Goal: Task Accomplishment & Management: Manage account settings

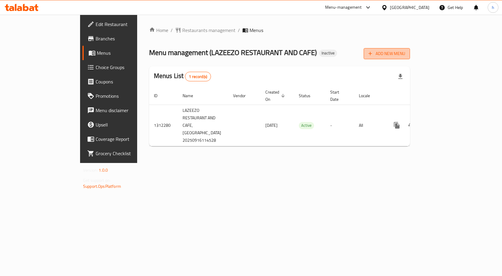
click at [406, 54] on span "Add New Menu" at bounding box center [387, 53] width 37 height 7
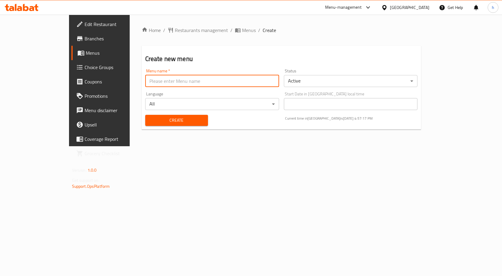
click at [207, 85] on input "text" at bounding box center [212, 81] width 134 height 12
type input "16/9"
click at [168, 112] on div "Create" at bounding box center [177, 120] width 70 height 18
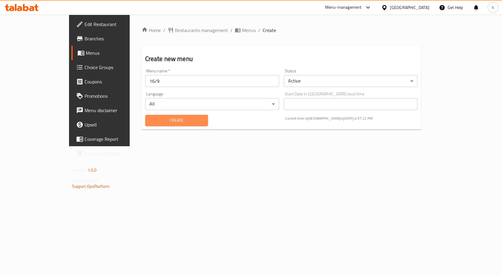
click at [168, 118] on span "Create" at bounding box center [176, 120] width 53 height 7
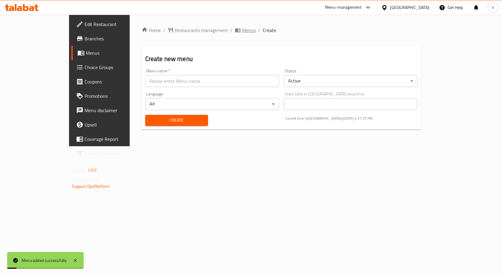
click at [242, 30] on span "Menus" at bounding box center [249, 30] width 14 height 7
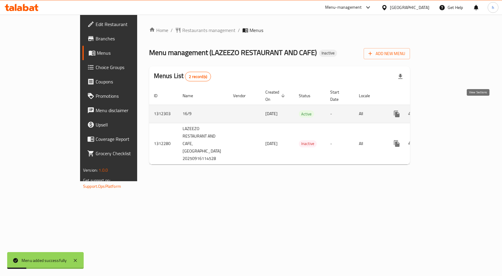
click at [444, 110] on icon "enhanced table" at bounding box center [440, 113] width 7 height 7
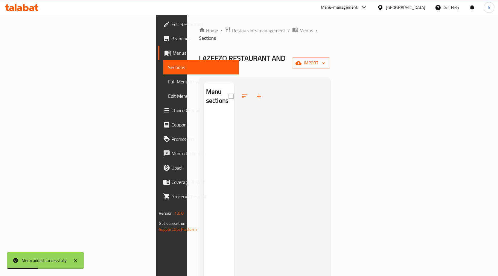
click at [330, 43] on div "Home / Restaurants management / Menus / Sections LAZEEZO RESTAURANT AND CAFE In…" at bounding box center [264, 195] width 131 height 336
click at [325, 59] on span "import" at bounding box center [311, 62] width 29 height 7
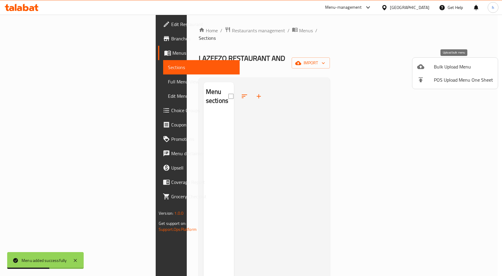
click at [444, 72] on li "Bulk Upload Menu" at bounding box center [456, 66] width 86 height 13
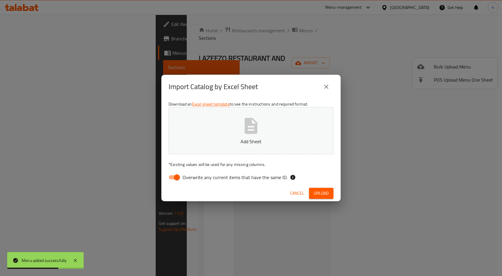
click at [180, 174] on input "Overwrite any current items that have the same ID." at bounding box center [177, 177] width 34 height 11
checkbox input "false"
click at [225, 147] on button "Add Sheet" at bounding box center [251, 130] width 165 height 47
click at [317, 199] on div "Cancel Upload" at bounding box center [250, 193] width 179 height 16
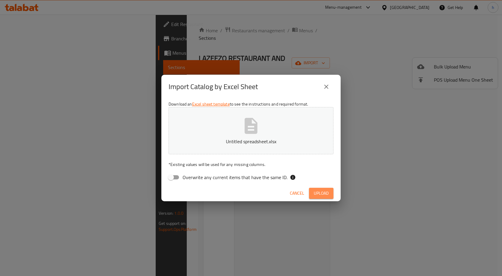
click at [319, 197] on span "Upload" at bounding box center [321, 193] width 15 height 7
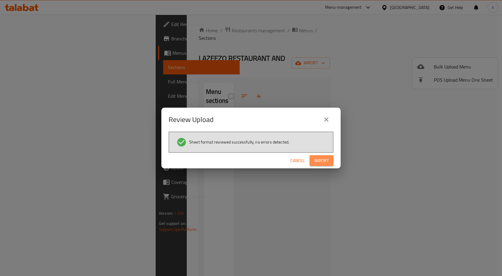
click at [320, 156] on button "Import" at bounding box center [322, 160] width 24 height 11
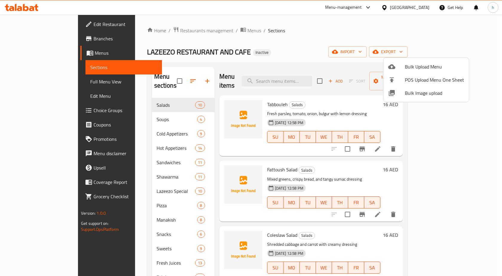
click at [44, 85] on div at bounding box center [251, 138] width 502 height 276
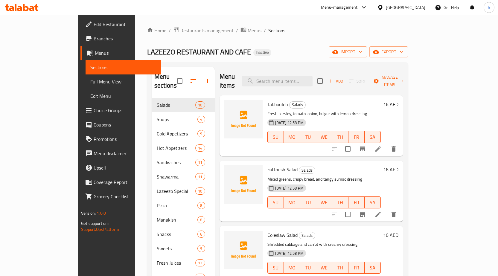
click at [86, 78] on link "Full Menu View" at bounding box center [124, 81] width 76 height 14
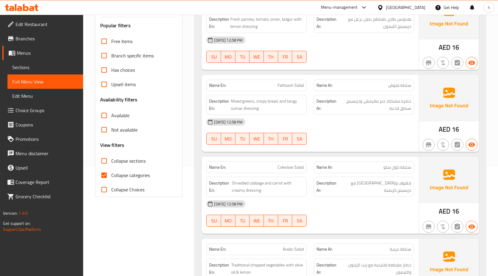
scroll to position [120, 0]
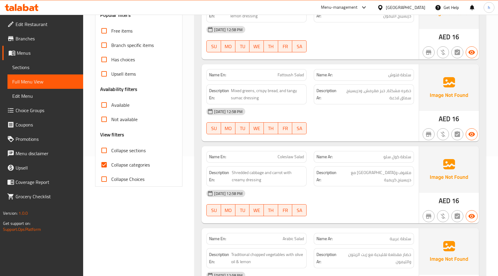
click at [106, 169] on input "Collapse categories" at bounding box center [104, 165] width 14 height 14
checkbox input "false"
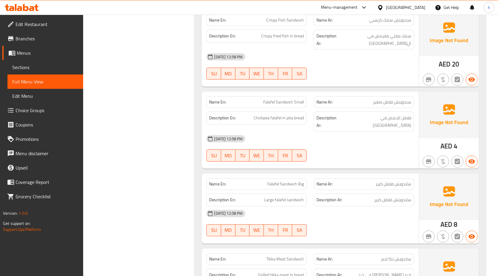
scroll to position [3499, 0]
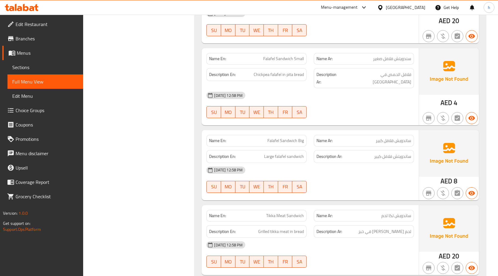
click at [299, 138] on span "Falafel Sandwich Big" at bounding box center [285, 141] width 36 height 6
copy span "Falafel Sandwich Big"
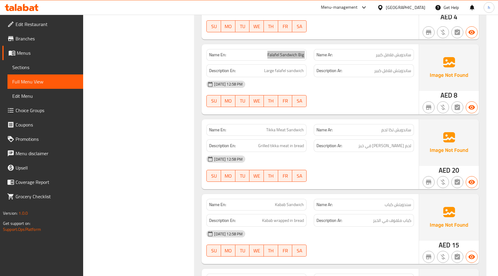
scroll to position [3589, 0]
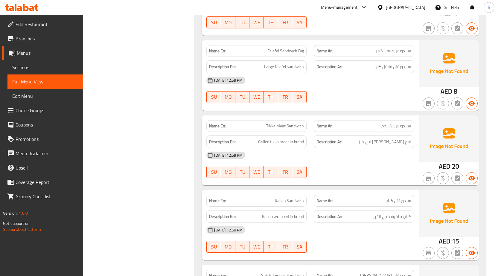
click at [386, 123] on span "ساندويش تكا لحم" at bounding box center [396, 126] width 30 height 6
drag, startPoint x: 281, startPoint y: 121, endPoint x: 254, endPoint y: 123, distance: 26.4
click at [259, 138] on span "Grilled tikka meat in bread" at bounding box center [281, 141] width 46 height 7
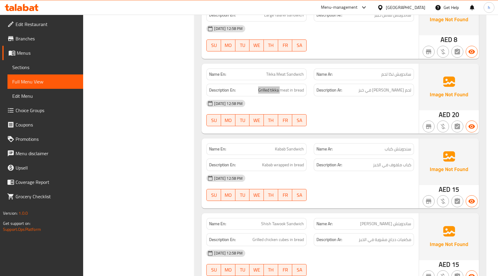
scroll to position [3649, 0]
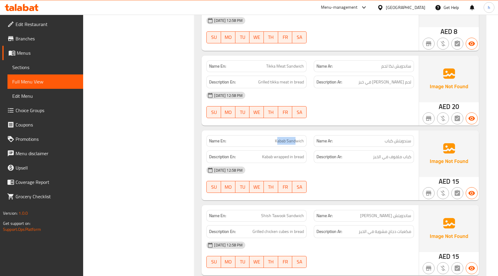
drag, startPoint x: 278, startPoint y: 120, endPoint x: 297, endPoint y: 119, distance: 19.8
click at [297, 138] on span "Kabab Sandwich" at bounding box center [289, 141] width 29 height 6
click at [282, 153] on span "Kabab wrapped in bread" at bounding box center [283, 156] width 42 height 7
click at [254, 153] on h6 "Description En: Kabab wrapped in bread" at bounding box center [256, 156] width 95 height 7
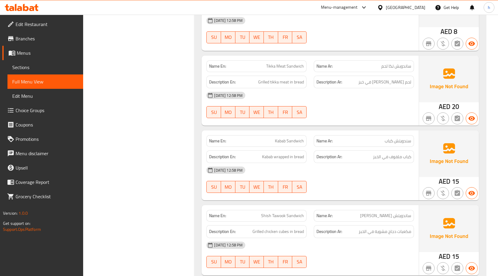
click at [266, 153] on span "Kabab wrapped in bread" at bounding box center [283, 156] width 42 height 7
click at [299, 153] on span "Kabab wrapped in bread" at bounding box center [283, 156] width 42 height 7
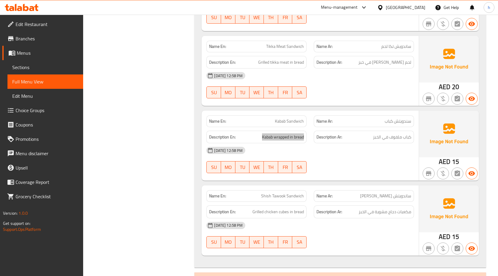
scroll to position [3708, 0]
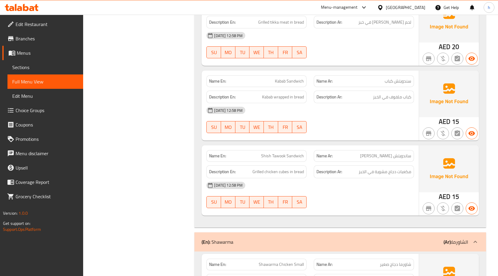
click at [396, 153] on span "ساندويتش شيش طاووق" at bounding box center [385, 156] width 51 height 6
click at [294, 153] on span "Shish Tawook Sandwich" at bounding box center [282, 156] width 43 height 6
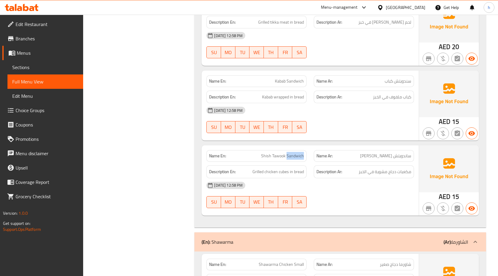
click at [294, 153] on span "Shish Tawook Sandwich" at bounding box center [282, 156] width 43 height 6
click at [283, 168] on span "Grilled chicken cubes in bread" at bounding box center [277, 171] width 51 height 7
click at [273, 168] on span "Grilled chicken cubes in bread" at bounding box center [277, 171] width 51 height 7
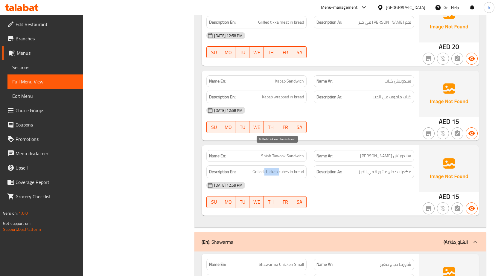
click at [273, 168] on span "Grilled chicken cubes in bread" at bounding box center [277, 171] width 51 height 7
click at [255, 168] on span "Grilled chicken cubes in bread" at bounding box center [277, 171] width 51 height 7
click at [324, 168] on strong "Description Ar:" at bounding box center [329, 171] width 26 height 7
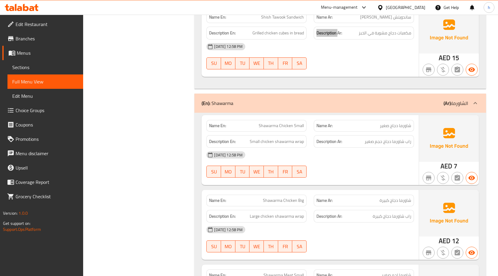
scroll to position [3858, 0]
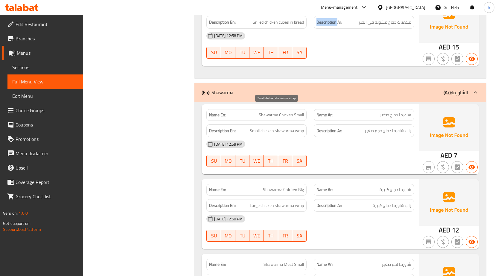
click at [297, 127] on span "Small chicken shawarma wrap" at bounding box center [277, 130] width 54 height 7
click at [273, 127] on span "Small chicken shawarma wrap" at bounding box center [277, 130] width 54 height 7
click at [287, 127] on span "Small chicken shawarma wrap" at bounding box center [277, 130] width 54 height 7
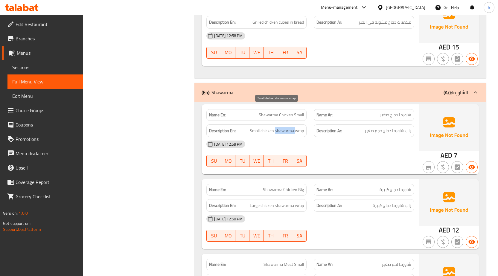
click at [287, 127] on span "Small chicken shawarma wrap" at bounding box center [277, 130] width 54 height 7
click at [268, 127] on span "Small chicken shawarma wrap" at bounding box center [277, 130] width 54 height 7
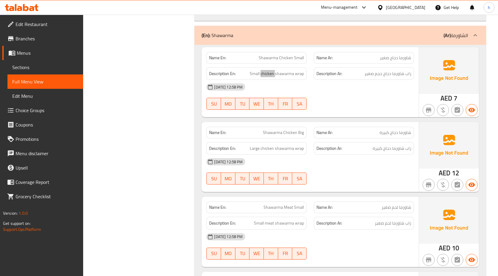
scroll to position [3918, 0]
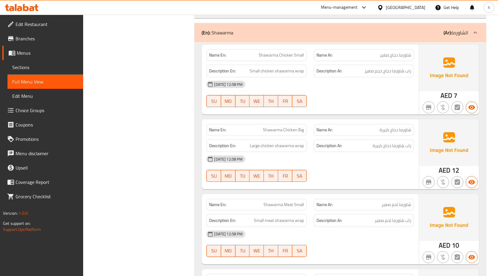
click at [304, 136] on div "Description En: Large chicken shawarma wrap" at bounding box center [256, 146] width 107 height 20
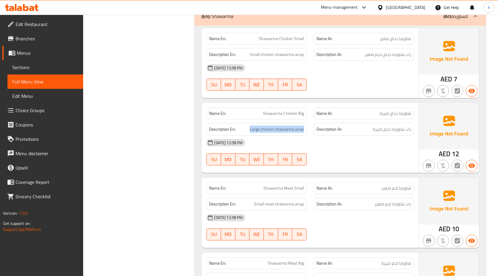
scroll to position [3977, 0]
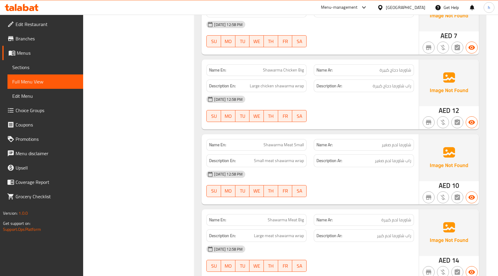
click at [283, 151] on div "Description En: Small meat shawarma wrap" at bounding box center [256, 161] width 107 height 20
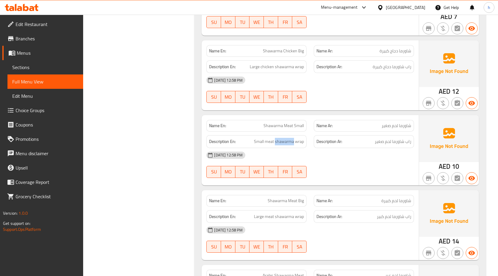
scroll to position [4037, 0]
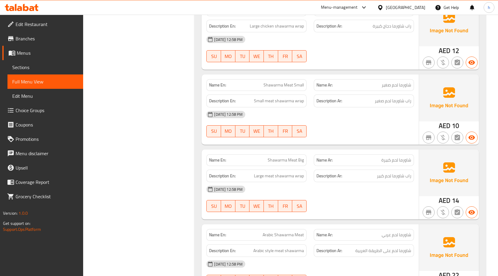
click at [301, 157] on span "Shawarma Meat Big" at bounding box center [286, 160] width 36 height 6
click at [365, 172] on h6 "Description Ar: راب شاورما لحم كبير" at bounding box center [363, 175] width 95 height 7
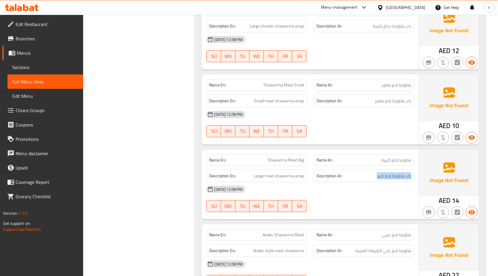
click at [365, 172] on h6 "Description Ar: راب شاورما لحم كبير" at bounding box center [363, 175] width 95 height 7
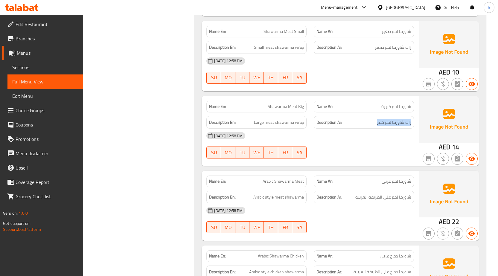
scroll to position [4097, 0]
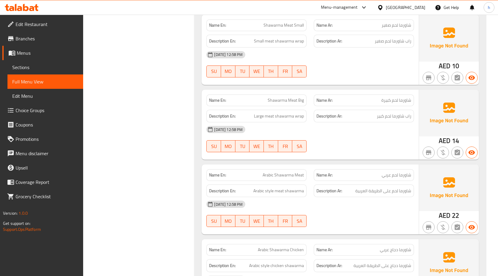
click at [390, 172] on span "شاورما لحم عربي" at bounding box center [397, 175] width 30 height 6
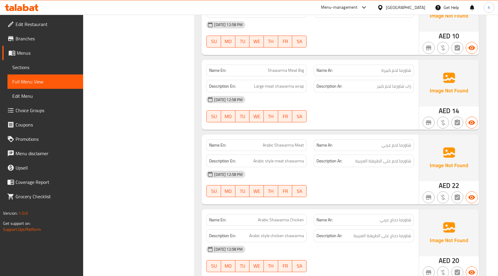
click at [270, 142] on span "Arabic Shawarma Meat" at bounding box center [283, 145] width 41 height 6
click at [290, 142] on span "Arabic Shawarma Meat" at bounding box center [283, 145] width 41 height 6
click at [304, 142] on span "Arabic Shawarma Meat" at bounding box center [283, 145] width 41 height 6
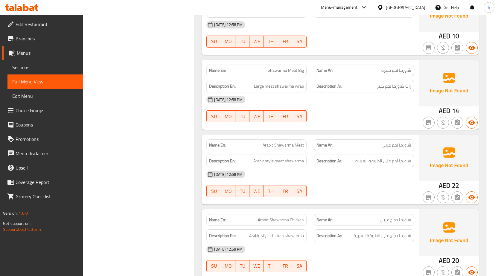
click at [304, 142] on span "Arabic Shawarma Meat" at bounding box center [283, 145] width 41 height 6
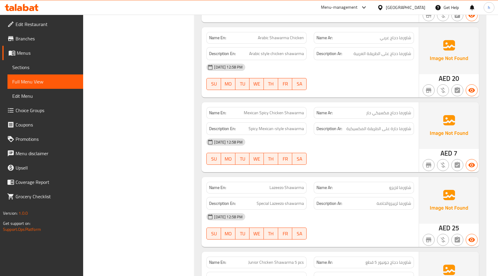
scroll to position [4318, 0]
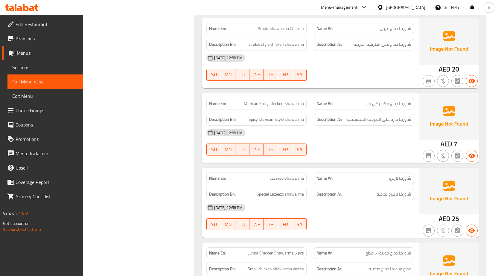
click at [249, 100] on span "Mexican Spicy Chicken Shawarma" at bounding box center [274, 103] width 60 height 6
click at [250, 100] on span "Mexican Spicy Chicken Shawarma" at bounding box center [274, 103] width 60 height 6
click at [300, 100] on span "Mexican Spicy Chicken Shawarma" at bounding box center [274, 103] width 60 height 6
click at [278, 100] on span "Mexican Spicy Chicken Shawarma" at bounding box center [274, 103] width 60 height 6
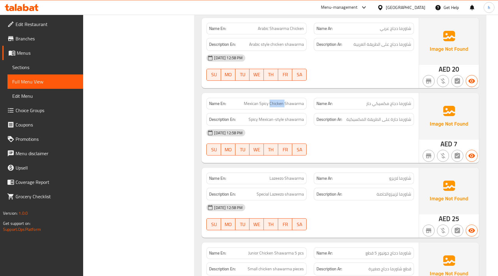
click at [278, 100] on span "Mexican Spicy Chicken Shawarma" at bounding box center [274, 103] width 60 height 6
click at [263, 100] on span "Mexican Spicy Chicken Shawarma" at bounding box center [274, 103] width 60 height 6
click at [254, 100] on span "Mexican Spicy Chicken Shawarma" at bounding box center [274, 103] width 60 height 6
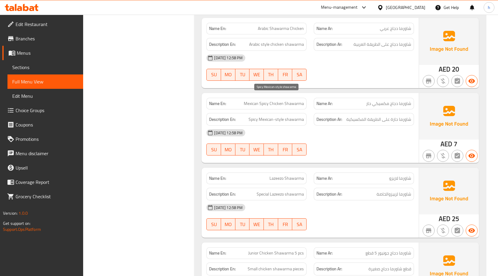
click at [269, 116] on span "Spicy Mexican-style shawarma" at bounding box center [276, 119] width 55 height 7
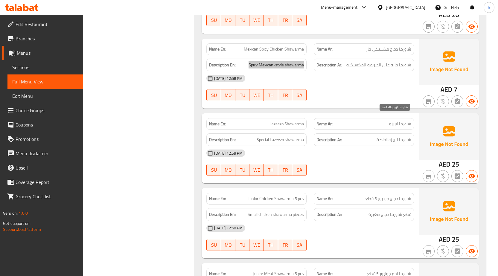
scroll to position [4378, 0]
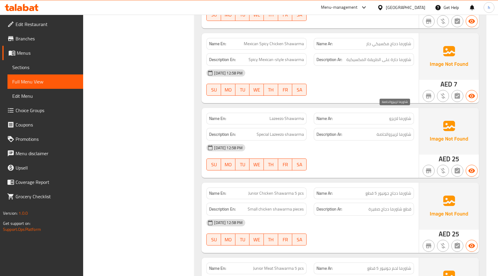
click at [391, 131] on span "شاورما لزييزوالخاصة" at bounding box center [394, 134] width 35 height 7
click at [257, 124] on div "Description En: Special Lazeezo shawarma" at bounding box center [256, 134] width 107 height 20
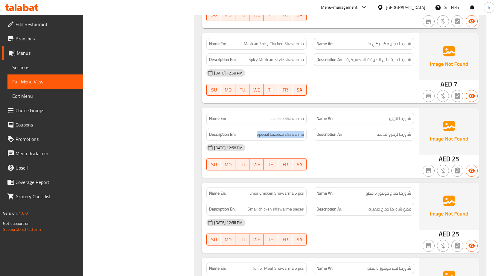
click at [257, 124] on div "Description En: Special Lazeezo shawarma" at bounding box center [256, 134] width 107 height 20
click at [380, 131] on span "شاورما لزييزوالخاصة" at bounding box center [394, 134] width 35 height 7
click at [382, 141] on div "[DATE] 12:58 PM" at bounding box center [310, 148] width 215 height 14
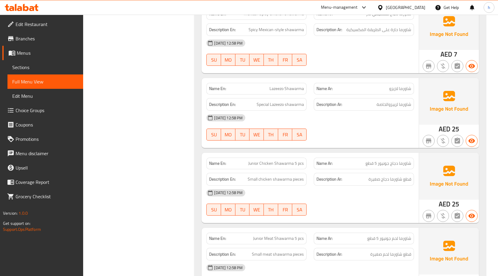
click at [386, 160] on span "شاورما دجاج جونيور 5 قطع" at bounding box center [388, 163] width 46 height 6
click at [394, 173] on div "Description Ar: قطع شاورما دجاج صغيرة" at bounding box center [364, 179] width 100 height 13
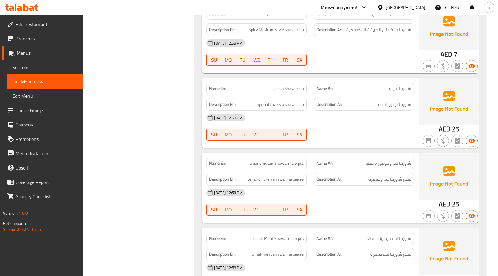
click at [254, 160] on span "Junior Chicken Shawarma 5 pcs" at bounding box center [276, 163] width 56 height 6
click at [279, 160] on span "Junior Chicken Shawarma 5 pcs" at bounding box center [276, 163] width 56 height 6
click at [276, 160] on span "Junior Chicken Shawarma 5 pcs" at bounding box center [276, 163] width 56 height 6
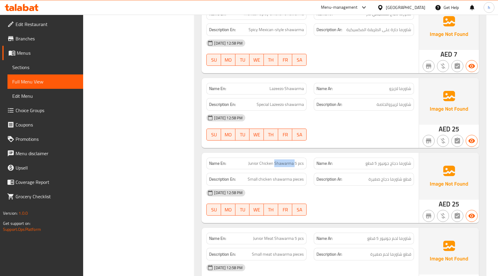
click at [276, 160] on span "Junior Chicken Shawarma 5 pcs" at bounding box center [276, 163] width 56 height 6
click at [294, 160] on span "Junior Chicken Shawarma 5 pcs" at bounding box center [276, 163] width 56 height 6
click at [240, 176] on h6 "Description En: Small chicken shawarma pieces" at bounding box center [256, 179] width 95 height 7
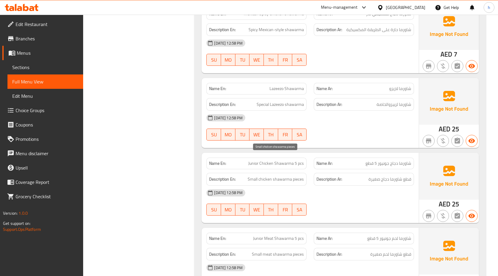
click at [266, 176] on span "Small chicken shawarma pieces" at bounding box center [276, 179] width 56 height 7
click at [296, 176] on span "Small chicken shawarma pieces" at bounding box center [276, 179] width 56 height 7
click at [300, 176] on span "Small chicken shawarma pieces" at bounding box center [276, 179] width 56 height 7
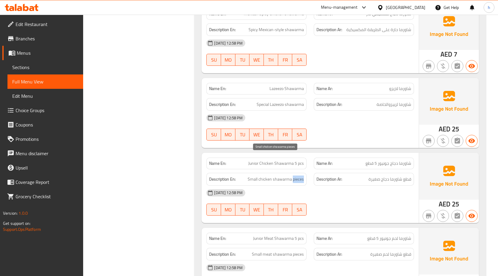
click at [300, 176] on span "Small chicken shawarma pieces" at bounding box center [276, 179] width 56 height 7
click at [266, 176] on span "Small chicken shawarma pieces" at bounding box center [276, 179] width 56 height 7
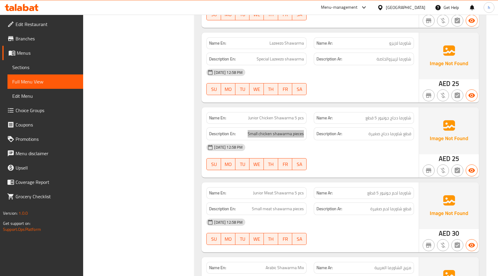
scroll to position [4468, 0]
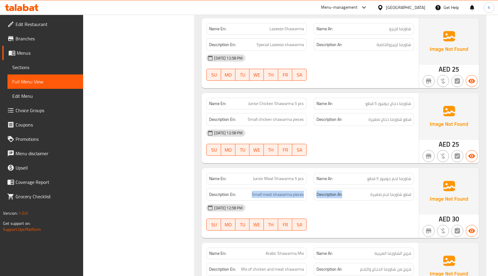
drag, startPoint x: 254, startPoint y: 174, endPoint x: 392, endPoint y: 184, distance: 138.8
click at [364, 185] on div "Description En: Small meat shawarma pieces Description Ar: قطع شاورما لحم صغيرة" at bounding box center [310, 195] width 215 height 20
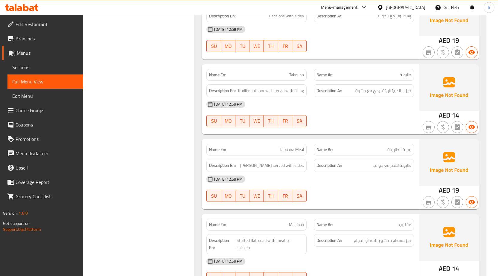
scroll to position [5036, 0]
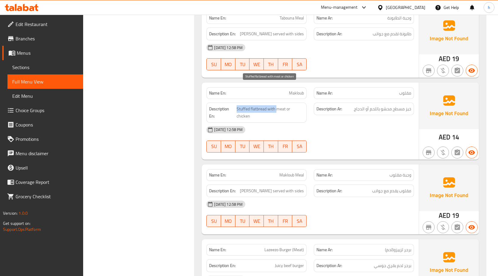
drag, startPoint x: 237, startPoint y: 88, endPoint x: 276, endPoint y: 84, distance: 38.8
click at [276, 105] on span "Stuffed flatbread with meat or chicken" at bounding box center [270, 112] width 67 height 15
click at [247, 105] on span "Stuffed flatbread with meat or chicken" at bounding box center [270, 112] width 67 height 15
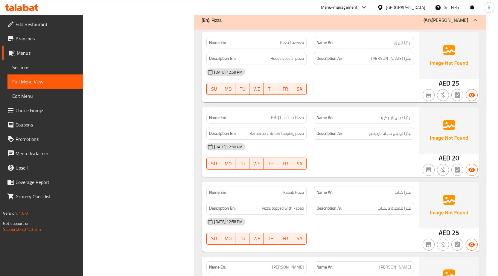
scroll to position [5604, 0]
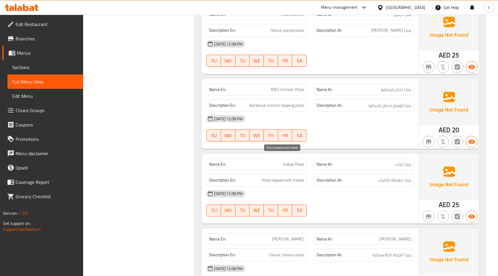
click at [282, 176] on span "Pizza topped with kabab" at bounding box center [283, 179] width 42 height 7
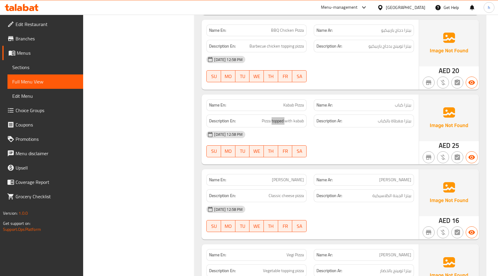
scroll to position [5694, 0]
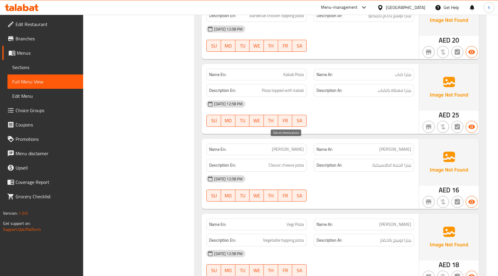
click at [278, 161] on span "Classic cheese pizza" at bounding box center [286, 164] width 35 height 7
click at [292, 161] on span "Classic cheese pizza" at bounding box center [286, 164] width 35 height 7
click at [303, 161] on span "Classic cheese pizza" at bounding box center [286, 164] width 35 height 7
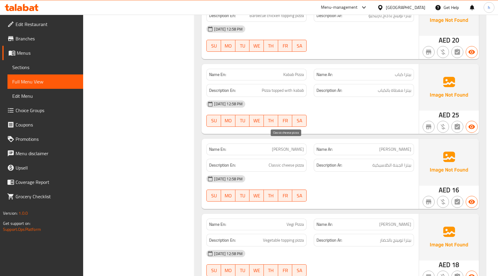
click at [303, 161] on span "Classic cheese pizza" at bounding box center [286, 164] width 35 height 7
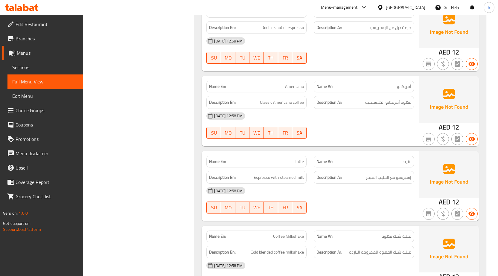
scroll to position [9765, 0]
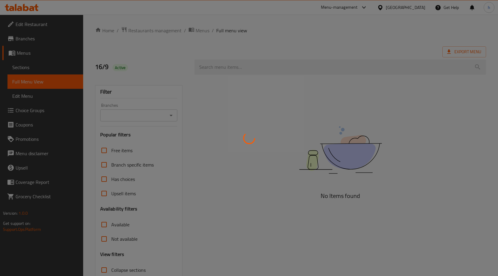
click at [47, 67] on div at bounding box center [249, 138] width 498 height 276
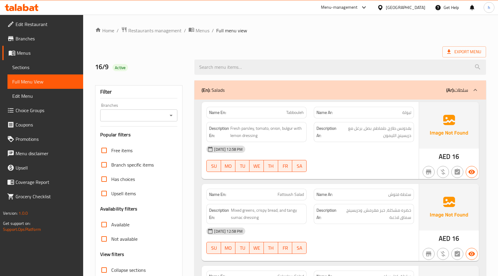
scroll to position [30, 0]
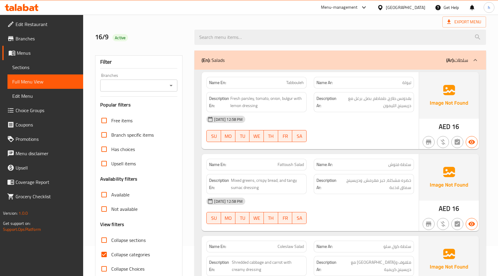
click at [103, 257] on input "Collapse categories" at bounding box center [104, 254] width 14 height 14
checkbox input "false"
click at [102, 240] on input "Collapse sections" at bounding box center [104, 240] width 14 height 14
checkbox input "true"
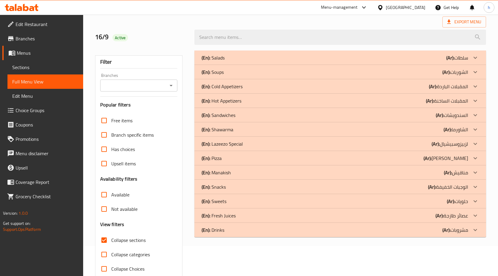
click at [476, 60] on icon at bounding box center [475, 57] width 7 height 7
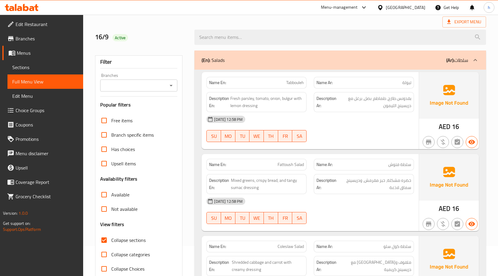
click at [13, 67] on span "Sections" at bounding box center [45, 67] width 66 height 7
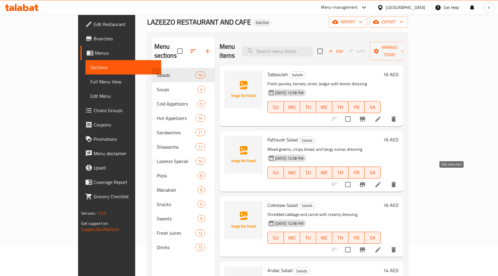
click at [382, 181] on icon at bounding box center [377, 184] width 7 height 7
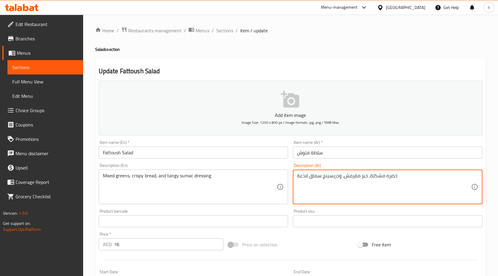
click at [302, 175] on textarea "خضره مشكلة، خبز مقرمش، ودريسينج سماق لاذعة" at bounding box center [384, 187] width 174 height 28
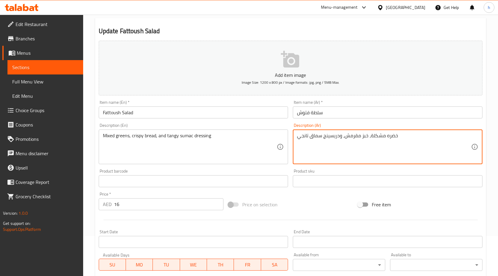
scroll to position [147, 0]
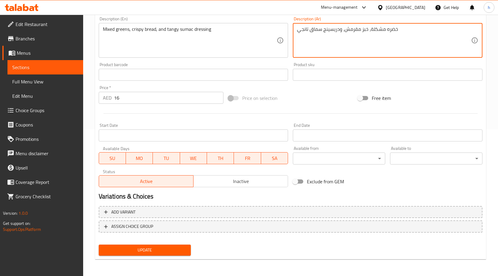
type textarea "خضره مشكلة، خبز مقرمش، ودريسينج سماق تانجي"
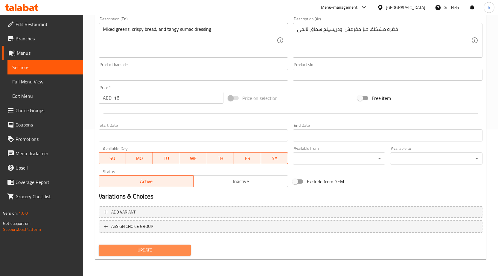
click at [173, 251] on span "Update" at bounding box center [144, 249] width 83 height 7
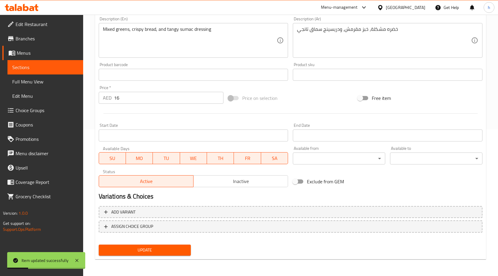
scroll to position [0, 0]
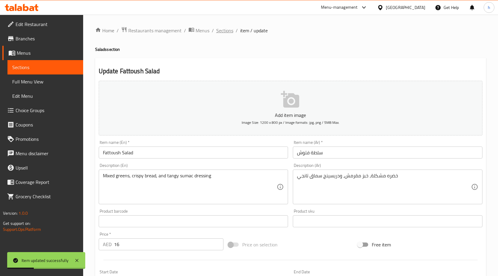
click at [222, 28] on span "Sections" at bounding box center [224, 30] width 17 height 7
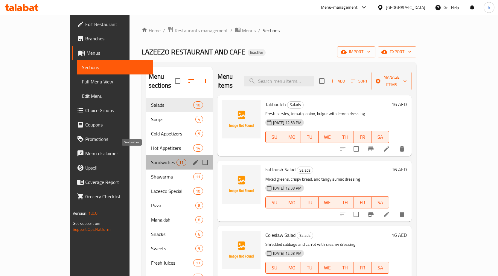
click at [151, 159] on span "Sandwiches" at bounding box center [163, 162] width 25 height 7
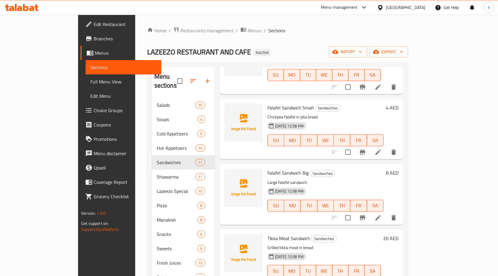
scroll to position [419, 0]
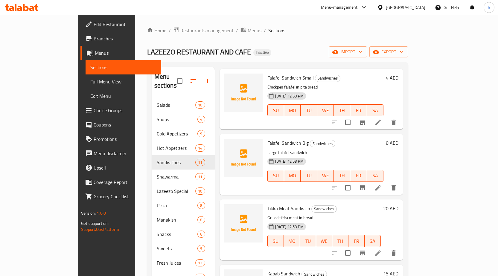
click at [382, 184] on icon at bounding box center [377, 187] width 7 height 7
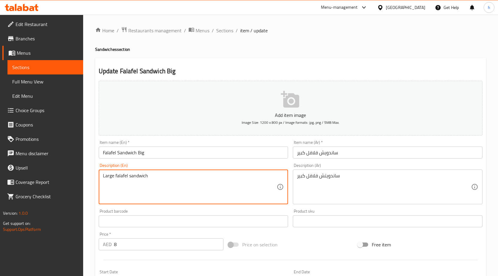
click at [264, 179] on textarea "Large falafel sandwich" at bounding box center [190, 187] width 174 height 28
paste textarea "Bread, Falafel, Hummus, Tahini sauce, Pickles, Salt, Black pepper"
type textarea "Bread, Falafel, Hummus, Tahini sauce, Pickles, Salt, Black pepper"
click at [366, 189] on textarea "ساندويتش فلافل كبير" at bounding box center [384, 187] width 174 height 28
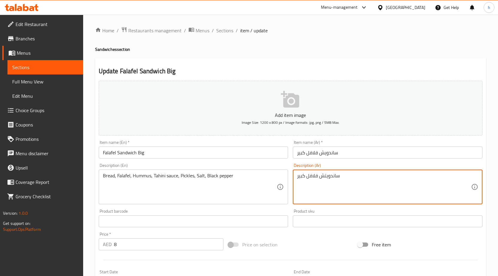
click at [366, 189] on textarea "ساندويتش فلافل كبير" at bounding box center [384, 187] width 174 height 28
paste textarea "بز، فلافل، حمص، طحينة، مخلل، ملح، فلفل أسود"
type textarea "خبز، فلافل، حمص، طحينة، مخلل، ملح، فلفل أسود"
click at [164, 156] on input "Falafel Sandwich Big" at bounding box center [194, 153] width 190 height 12
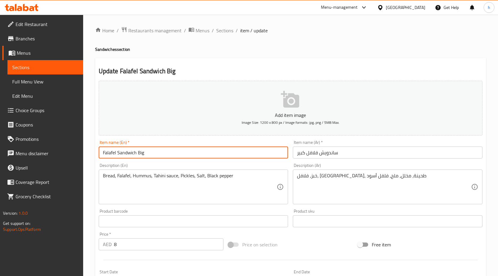
click at [164, 156] on input "Falafel Sandwich Big" at bounding box center [194, 153] width 190 height 12
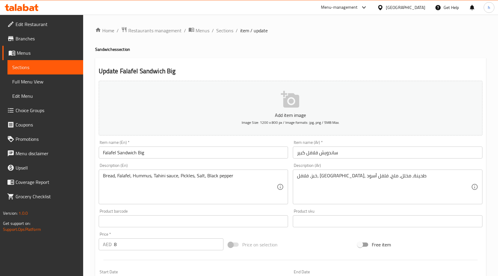
click at [181, 158] on input "Falafel Sandwich Big" at bounding box center [194, 153] width 190 height 12
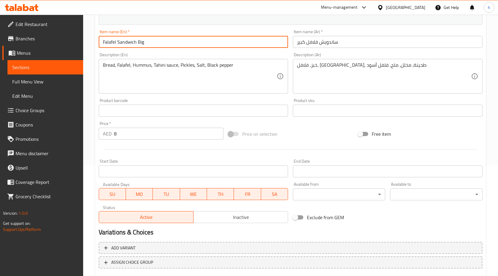
scroll to position [147, 0]
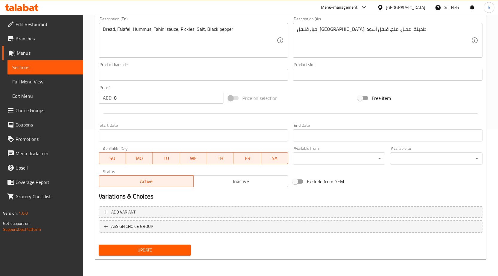
click at [176, 244] on div "Update" at bounding box center [144, 250] width 97 height 16
click at [176, 247] on span "Update" at bounding box center [144, 249] width 83 height 7
click at [185, 254] on span "Update" at bounding box center [144, 249] width 83 height 7
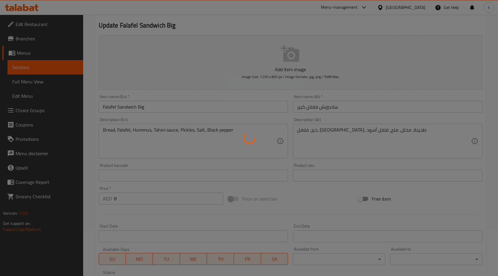
scroll to position [0, 0]
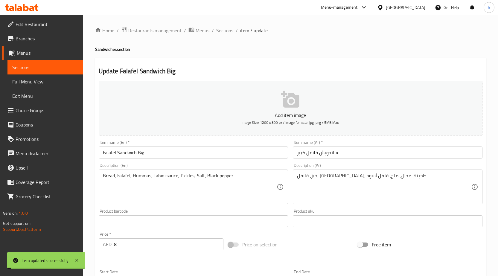
click at [226, 31] on span "Sections" at bounding box center [224, 30] width 17 height 7
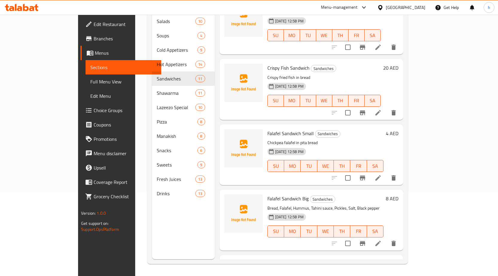
scroll to position [278, 0]
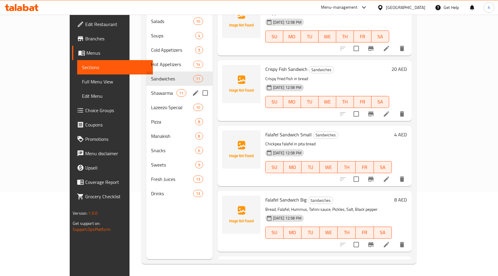
click at [151, 89] on span "Shawarma" at bounding box center [163, 92] width 25 height 7
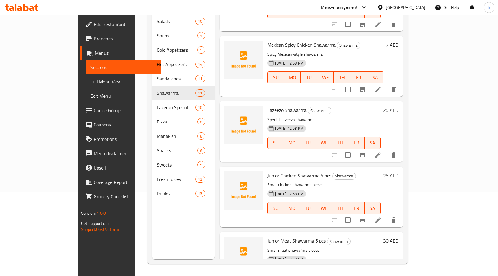
scroll to position [458, 0]
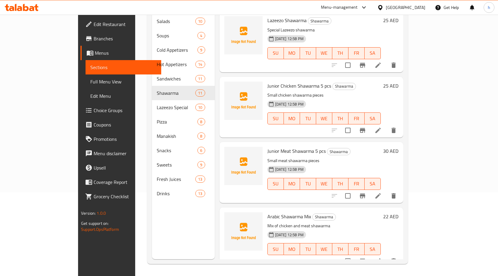
click at [382, 62] on icon at bounding box center [377, 65] width 7 height 7
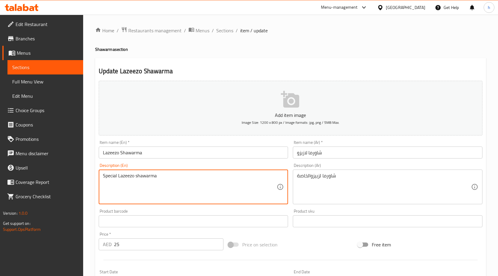
click at [198, 190] on textarea "Special Lazeezo shawarma" at bounding box center [190, 187] width 174 height 28
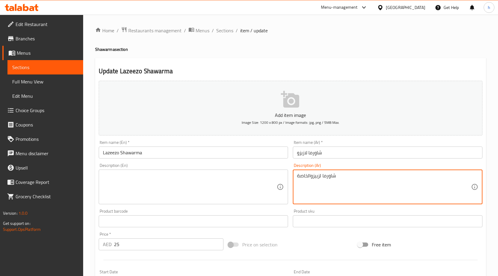
click at [412, 176] on textarea "شاورما لزييزوالخاصة" at bounding box center [384, 187] width 174 height 28
type textarea "شاورما"
click at [412, 176] on textarea "شاورما" at bounding box center [384, 187] width 174 height 28
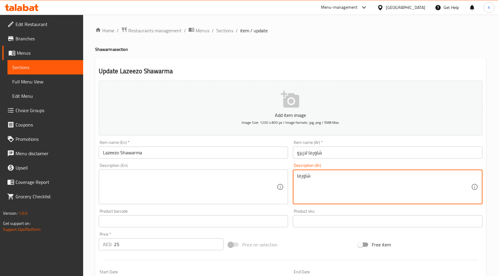
click at [412, 176] on textarea "شاورما" at bounding box center [384, 187] width 174 height 28
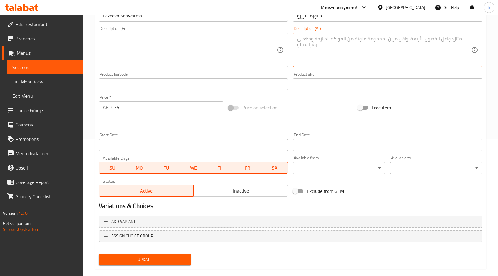
scroll to position [147, 0]
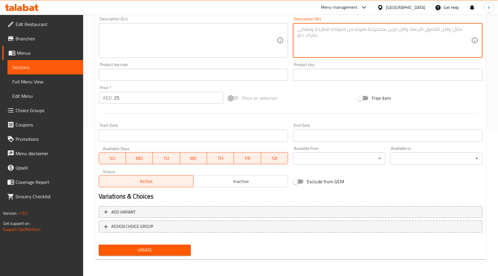
click at [182, 244] on div "Update" at bounding box center [144, 250] width 97 height 16
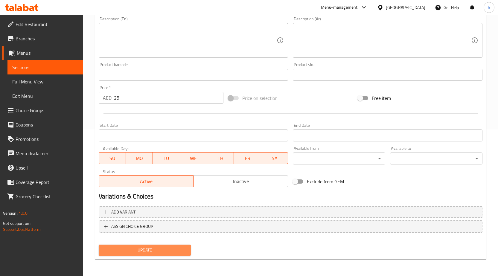
click at [180, 249] on span "Update" at bounding box center [144, 249] width 83 height 7
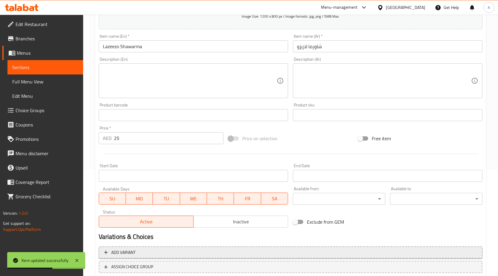
scroll to position [0, 0]
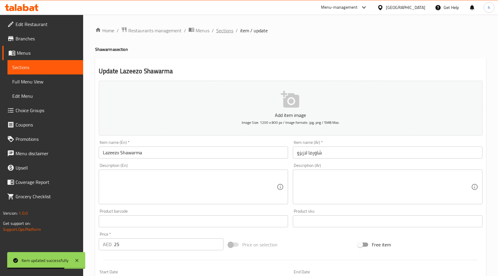
click at [231, 32] on span "Sections" at bounding box center [224, 30] width 17 height 7
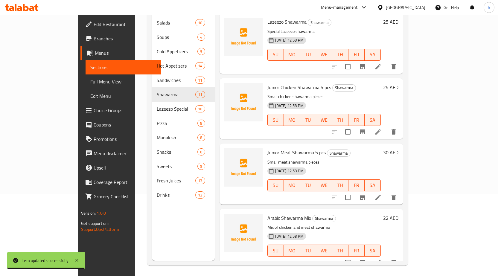
scroll to position [84, 0]
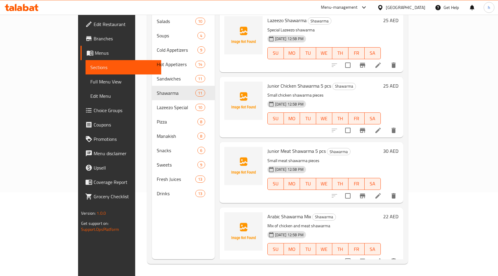
click at [386, 256] on li at bounding box center [378, 261] width 17 height 11
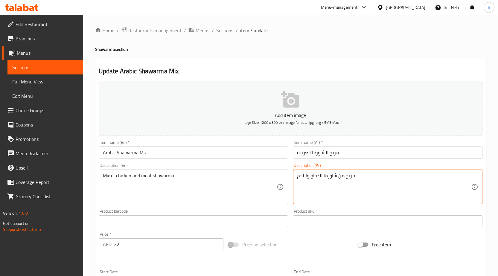
click at [349, 182] on textarea "مزيج من شاورما الدجاج واللحم" at bounding box center [384, 187] width 174 height 28
type textarea "ميكس من شاورما الدجاج واللحم"
click at [336, 154] on input "مزيج الشاورما العربية" at bounding box center [388, 153] width 190 height 12
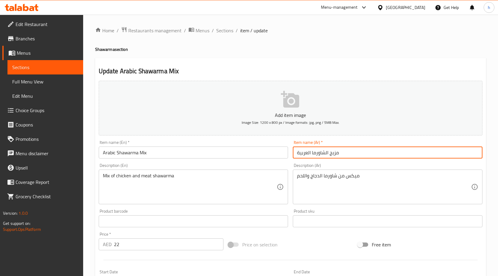
click at [336, 154] on input "مزيج الشاورما العربية" at bounding box center [388, 153] width 190 height 12
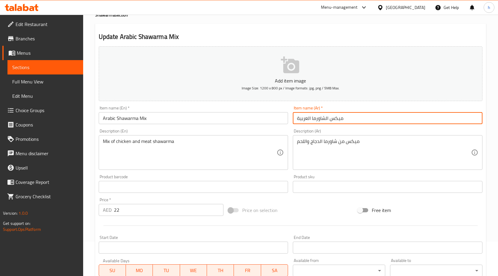
scroll to position [147, 0]
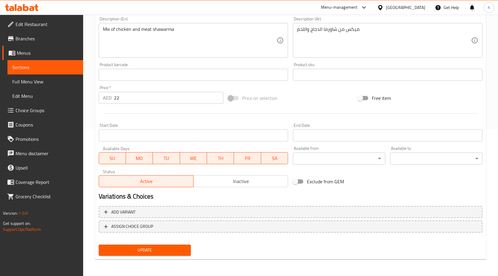
type input "ميكس الشاورما العربية"
click at [160, 256] on div "Update" at bounding box center [144, 250] width 97 height 16
click at [162, 252] on span "Update" at bounding box center [144, 249] width 83 height 7
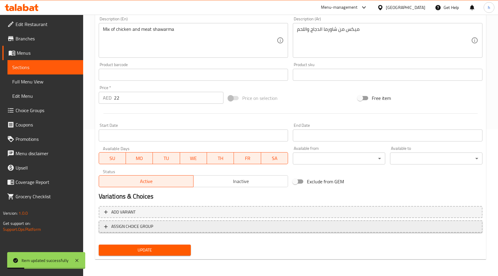
scroll to position [0, 0]
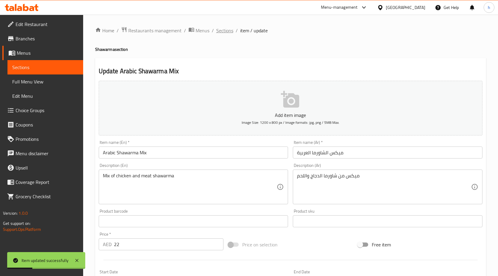
click at [223, 27] on span "Sections" at bounding box center [224, 30] width 17 height 7
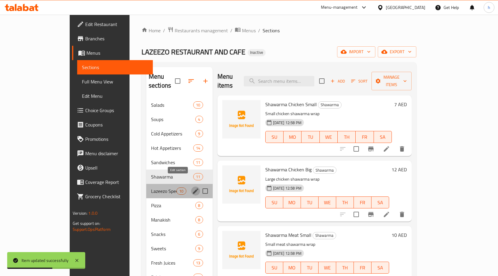
click at [192, 188] on icon "edit" at bounding box center [195, 191] width 7 height 7
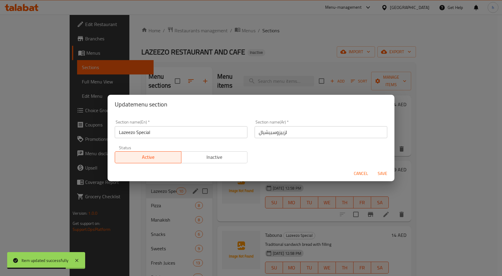
click at [275, 132] on input "لزييزوسبيشيال" at bounding box center [321, 132] width 133 height 12
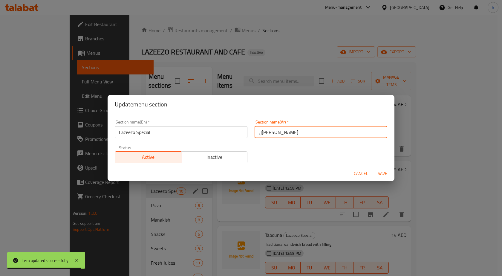
type input "لزييزو سبيشيال"
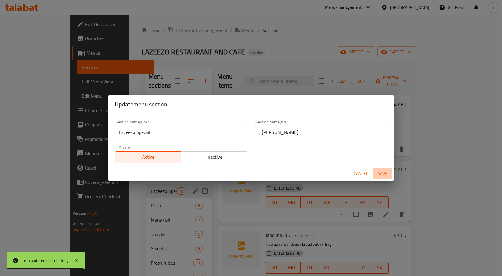
click at [383, 173] on span "Save" at bounding box center [383, 173] width 14 height 7
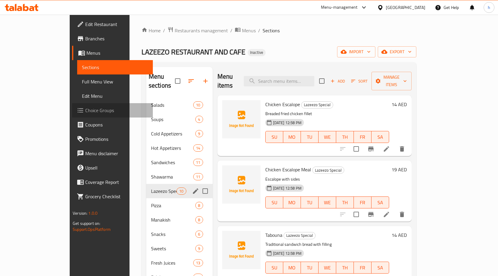
click at [85, 113] on span "Choice Groups" at bounding box center [116, 110] width 63 height 7
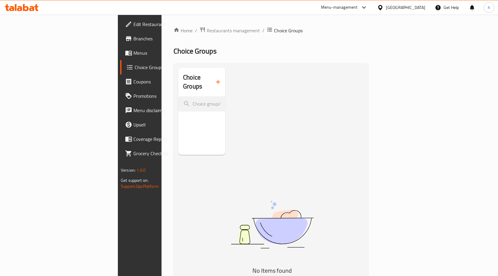
click at [214, 81] on icon "button" at bounding box center [217, 81] width 7 height 7
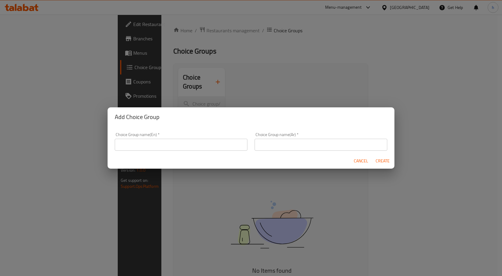
click at [237, 145] on input "text" at bounding box center [181, 145] width 133 height 12
type input "Your Choice OF :"
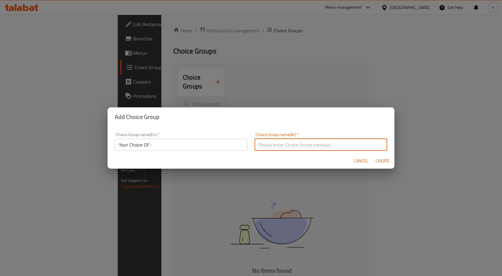
click at [303, 143] on input "text" at bounding box center [321, 145] width 133 height 12
type input "اختيارك من"
click at [389, 163] on span "Create" at bounding box center [383, 160] width 14 height 7
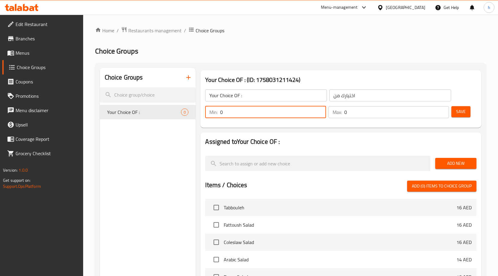
click at [319, 112] on input "0" at bounding box center [273, 112] width 106 height 12
type input "1"
click at [442, 111] on input "1" at bounding box center [396, 112] width 105 height 12
type input "1"
click at [318, 112] on input "1" at bounding box center [273, 112] width 106 height 12
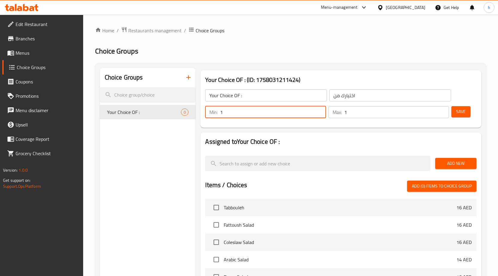
drag, startPoint x: 465, startPoint y: 163, endPoint x: 444, endPoint y: 170, distance: 22.6
click at [464, 163] on span "Add New" at bounding box center [456, 163] width 32 height 7
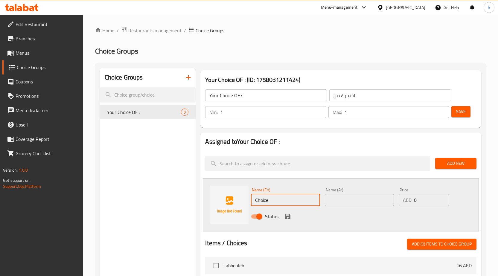
click at [261, 197] on input "Choice" at bounding box center [285, 200] width 69 height 12
click at [313, 203] on input "Choice" at bounding box center [285, 200] width 69 height 12
paste input "meat"
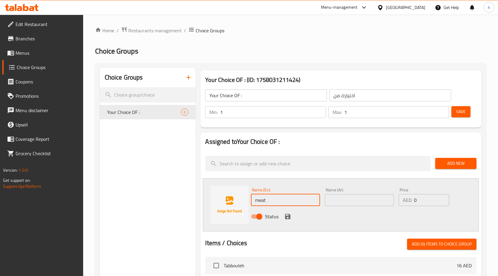
type input "meat"
click at [391, 204] on input "text" at bounding box center [359, 200] width 69 height 12
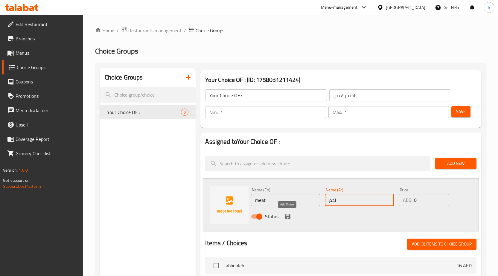
type input "لحم"
click at [288, 219] on icon "save" at bounding box center [287, 216] width 5 height 5
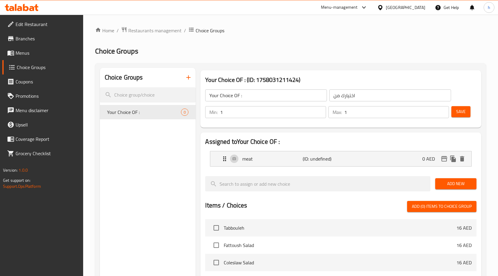
click at [445, 185] on span "Add New" at bounding box center [456, 183] width 32 height 7
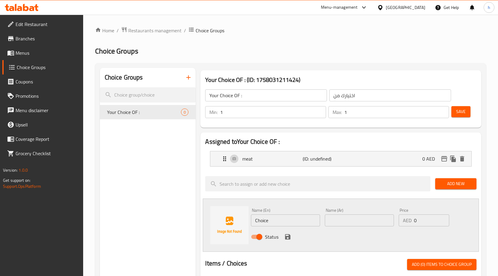
click at [290, 215] on input "Choice" at bounding box center [285, 220] width 69 height 12
paste input "chicken"
type input "chicken"
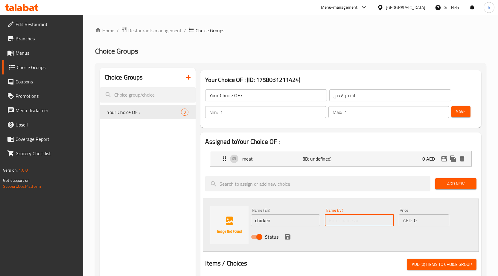
click at [347, 220] on input "text" at bounding box center [359, 220] width 69 height 12
type input "دجاج"
click at [319, 193] on div at bounding box center [318, 184] width 230 height 20
click at [287, 237] on icon "save" at bounding box center [287, 236] width 5 height 5
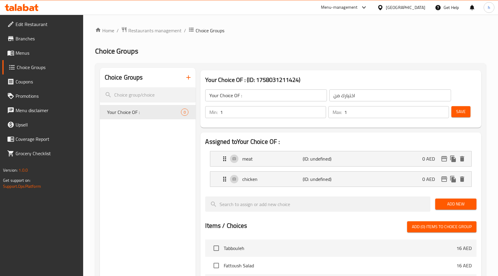
click at [456, 111] on button "Save" at bounding box center [460, 111] width 19 height 11
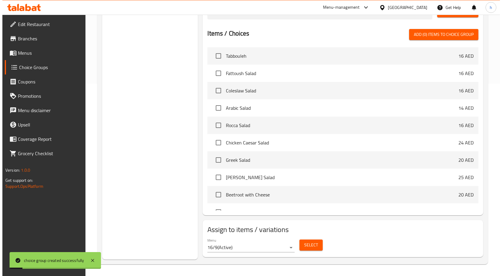
scroll to position [193, 0]
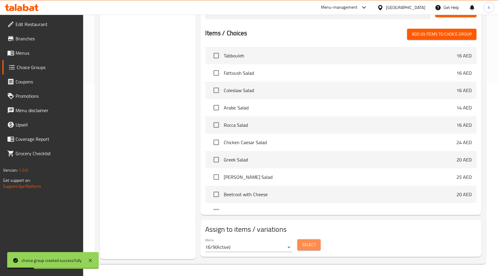
click at [311, 243] on span "Select" at bounding box center [309, 244] width 14 height 7
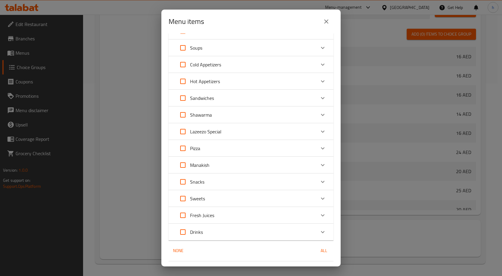
scroll to position [30, 0]
click at [256, 134] on div "Lazeezo Special" at bounding box center [246, 131] width 140 height 14
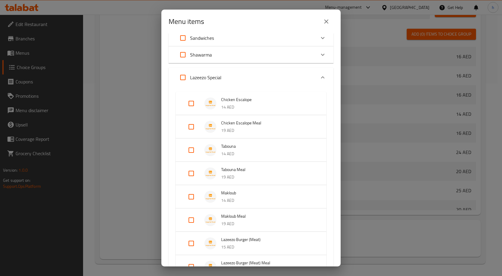
scroll to position [150, 0]
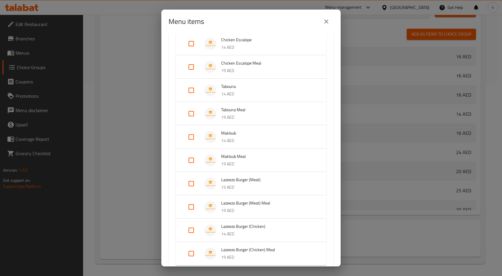
click at [187, 136] on input "Expand" at bounding box center [191, 137] width 14 height 14
checkbox input "true"
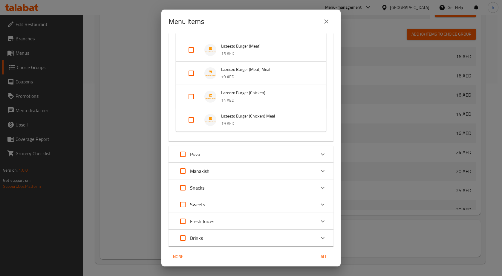
scroll to position [314, 0]
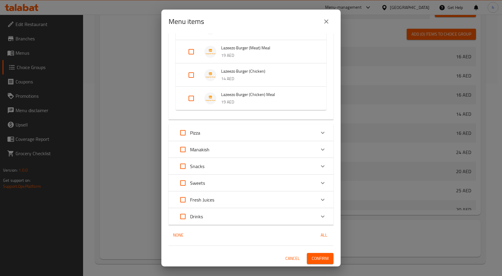
click at [321, 261] on span "Confirm" at bounding box center [320, 258] width 17 height 7
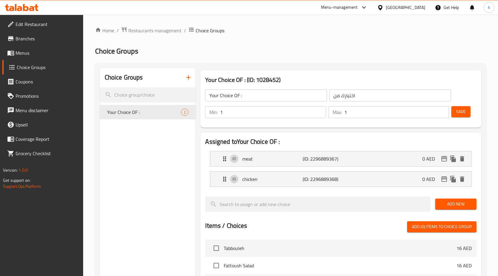
click at [35, 50] on span "Menus" at bounding box center [47, 52] width 63 height 7
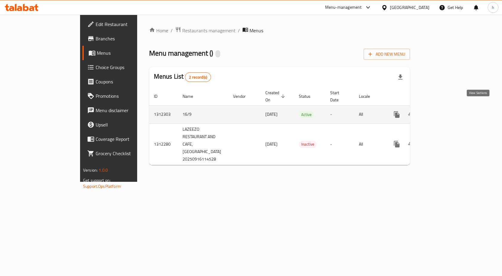
click at [444, 111] on icon "enhanced table" at bounding box center [440, 114] width 7 height 7
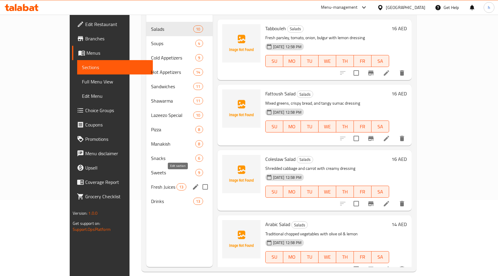
scroll to position [84, 0]
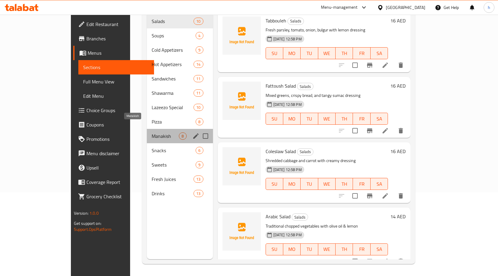
click at [152, 132] on span "Manakish" at bounding box center [165, 135] width 27 height 7
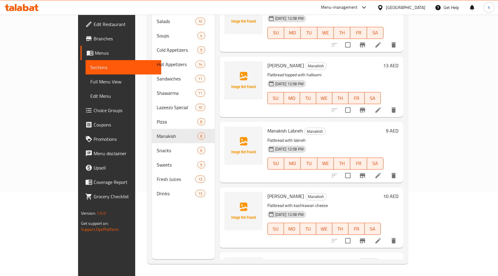
scroll to position [262, 0]
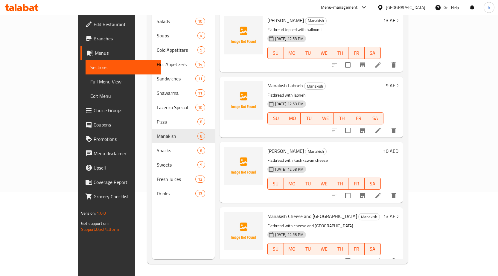
click at [381, 258] on icon at bounding box center [377, 260] width 5 height 5
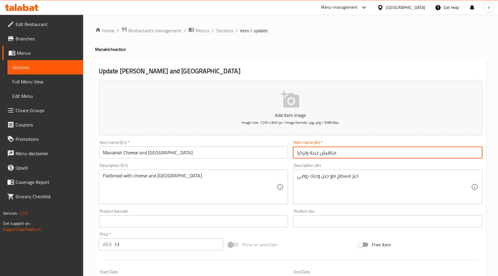
click at [299, 152] on input "مناقيش جبنة و[GEOGRAPHIC_DATA]" at bounding box center [388, 153] width 190 height 12
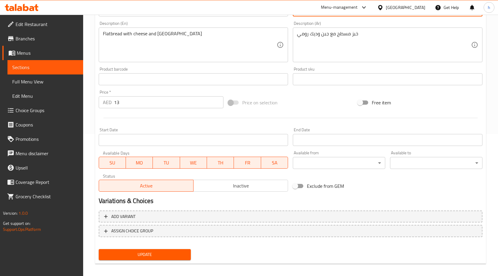
scroll to position [147, 0]
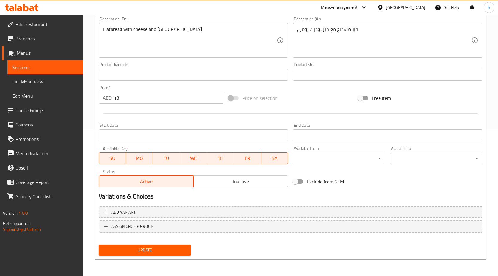
type input "مناقيش جبنة وتركي"
click at [176, 252] on span "Update" at bounding box center [144, 249] width 83 height 7
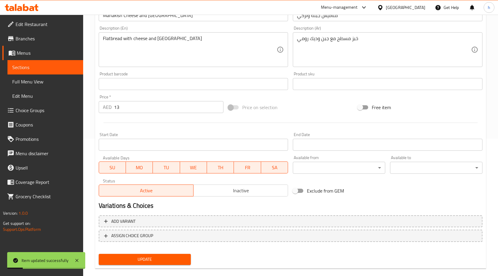
scroll to position [0, 0]
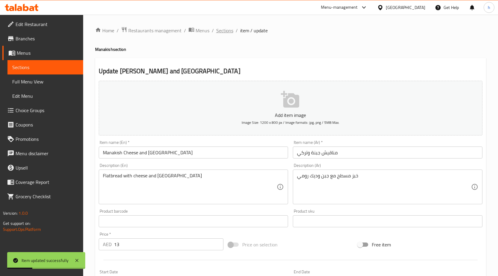
click at [229, 29] on span "Sections" at bounding box center [224, 30] width 17 height 7
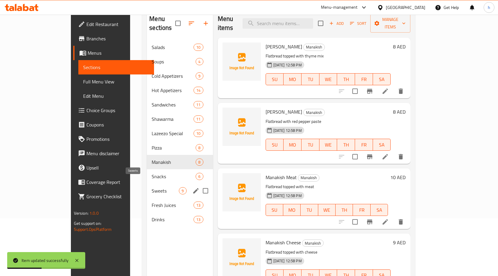
scroll to position [60, 0]
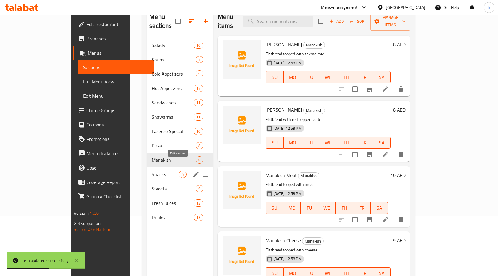
click at [193, 172] on icon "edit" at bounding box center [195, 174] width 5 height 5
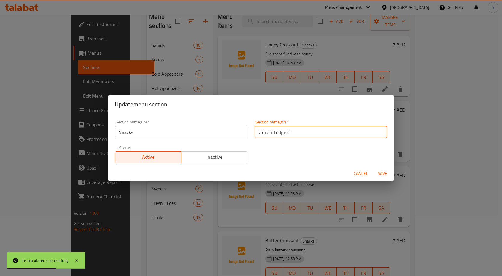
click at [268, 132] on input "الوجبات الخفيفة" at bounding box center [321, 132] width 133 height 12
type input "s"
type input "سناكس"
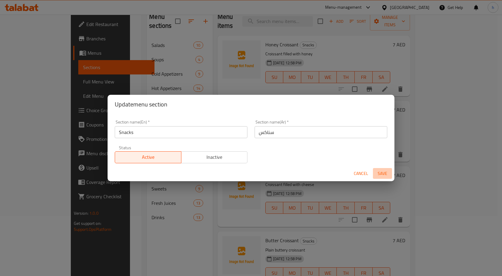
click at [387, 173] on span "Save" at bounding box center [383, 173] width 14 height 7
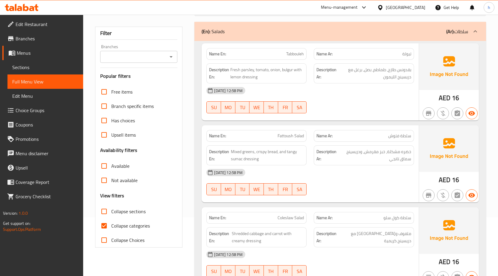
scroll to position [60, 0]
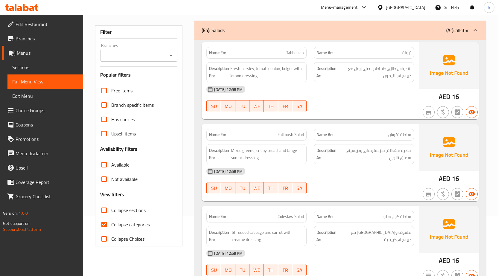
click at [101, 221] on input "Collapse categories" at bounding box center [104, 224] width 14 height 14
checkbox input "false"
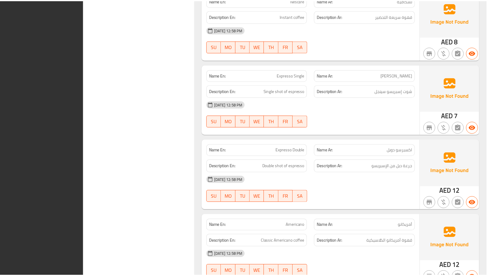
scroll to position [9863, 0]
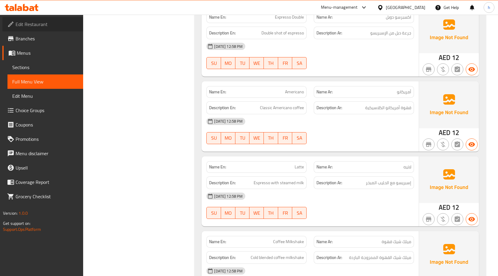
click at [47, 23] on span "Edit Restaurant" at bounding box center [47, 24] width 63 height 7
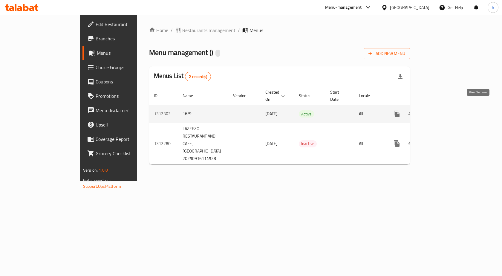
click at [447, 107] on link "enhanced table" at bounding box center [440, 114] width 14 height 14
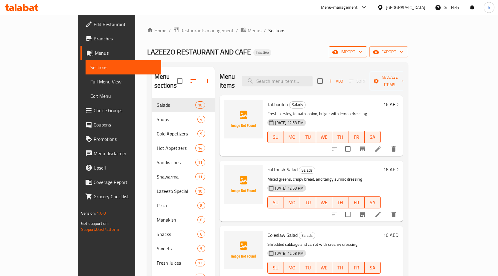
click at [363, 50] on icon "button" at bounding box center [360, 52] width 6 height 6
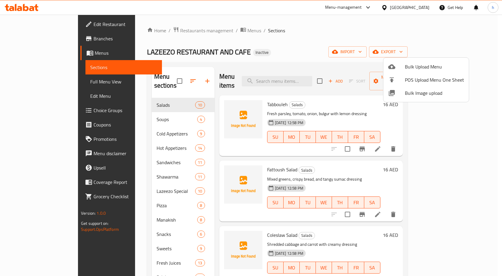
click at [475, 51] on div at bounding box center [251, 138] width 502 height 276
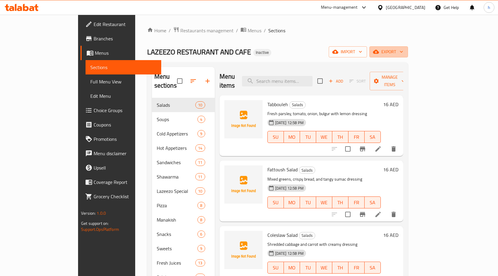
click at [403, 51] on span "export" at bounding box center [388, 51] width 29 height 7
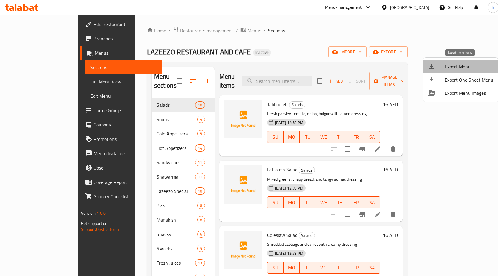
click at [469, 63] on span "Export Menu" at bounding box center [469, 66] width 49 height 7
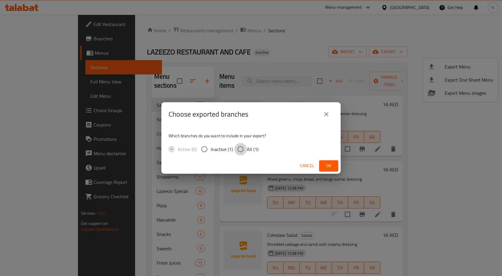
click at [239, 149] on input "All (1)" at bounding box center [240, 149] width 13 height 13
radio input "true"
click at [327, 164] on span "Ok" at bounding box center [329, 165] width 10 height 7
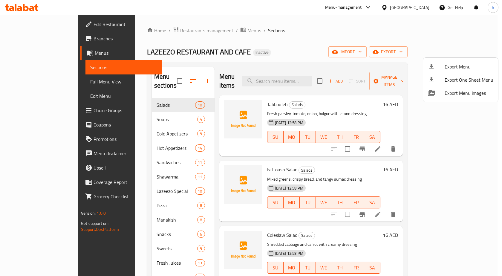
click at [32, 36] on div at bounding box center [251, 138] width 502 height 276
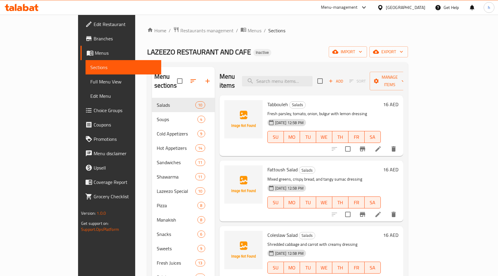
click at [404, 8] on div "[GEOGRAPHIC_DATA]" at bounding box center [405, 7] width 39 height 7
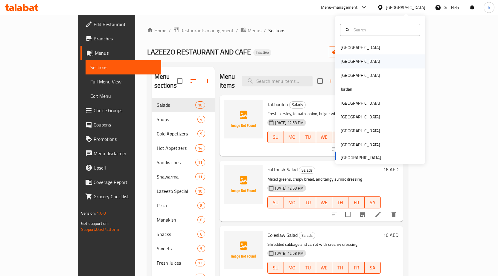
click at [359, 62] on div "[GEOGRAPHIC_DATA]" at bounding box center [380, 61] width 90 height 14
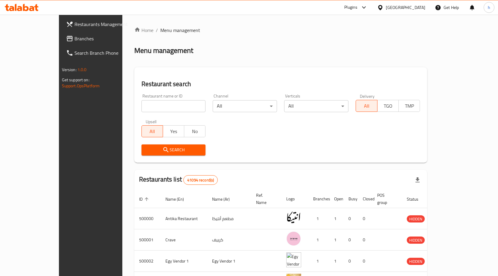
click at [74, 39] on span "Branches" at bounding box center [105, 38] width 63 height 7
